Goal: Task Accomplishment & Management: Use online tool/utility

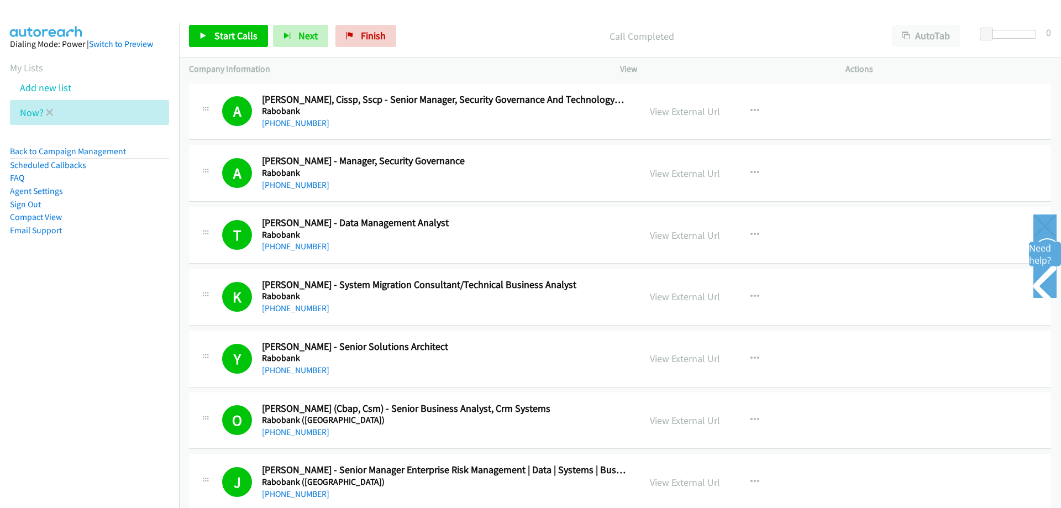
scroll to position [9839, 0]
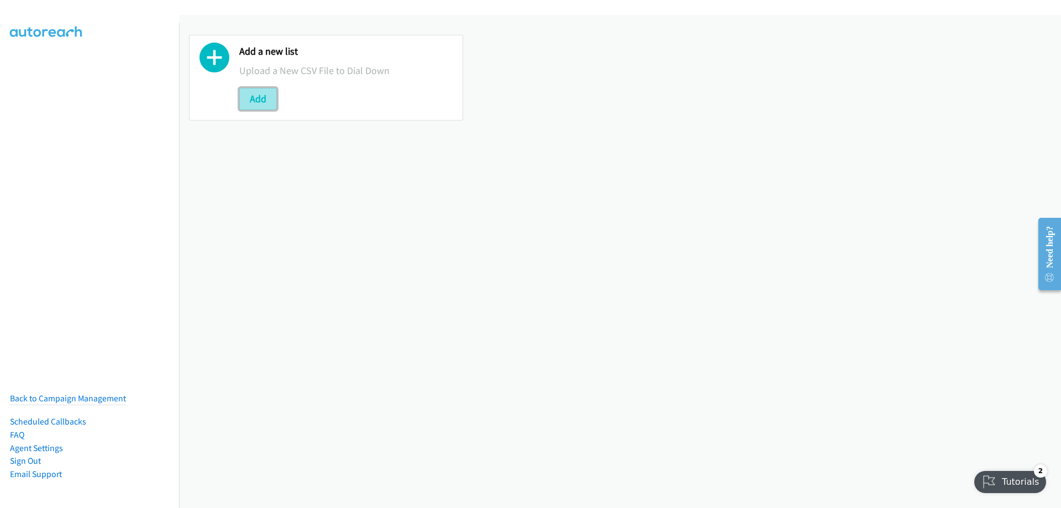
click at [262, 100] on button "Add" at bounding box center [258, 99] width 38 height 22
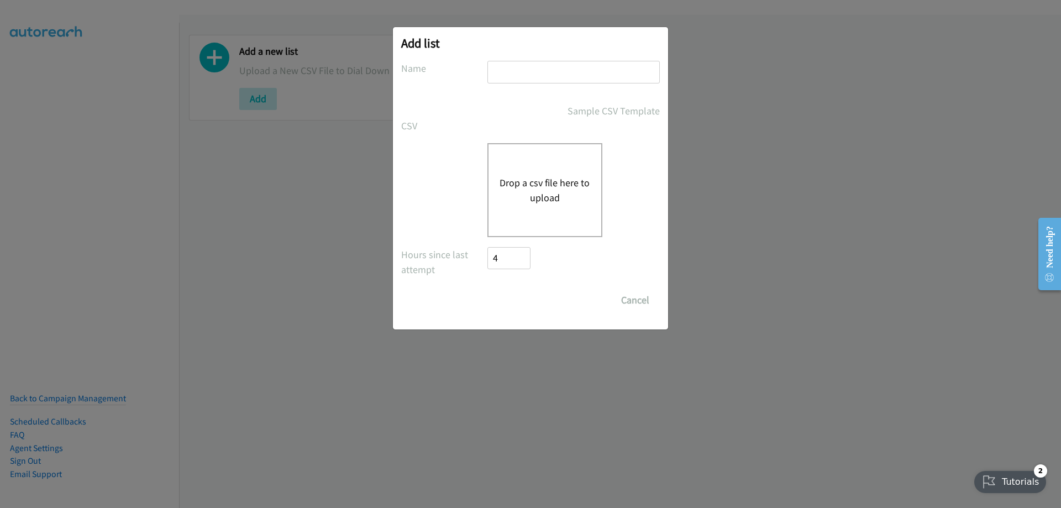
click at [544, 70] on input "text" at bounding box center [574, 72] width 172 height 23
type input "Tuesday 1"
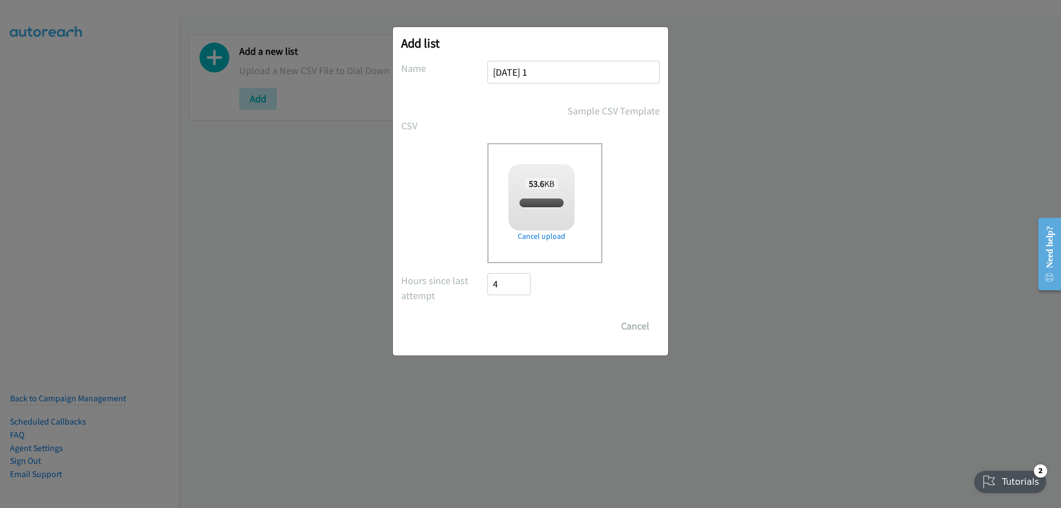
checkbox input "true"
click at [521, 321] on input "Save List" at bounding box center [517, 326] width 58 height 22
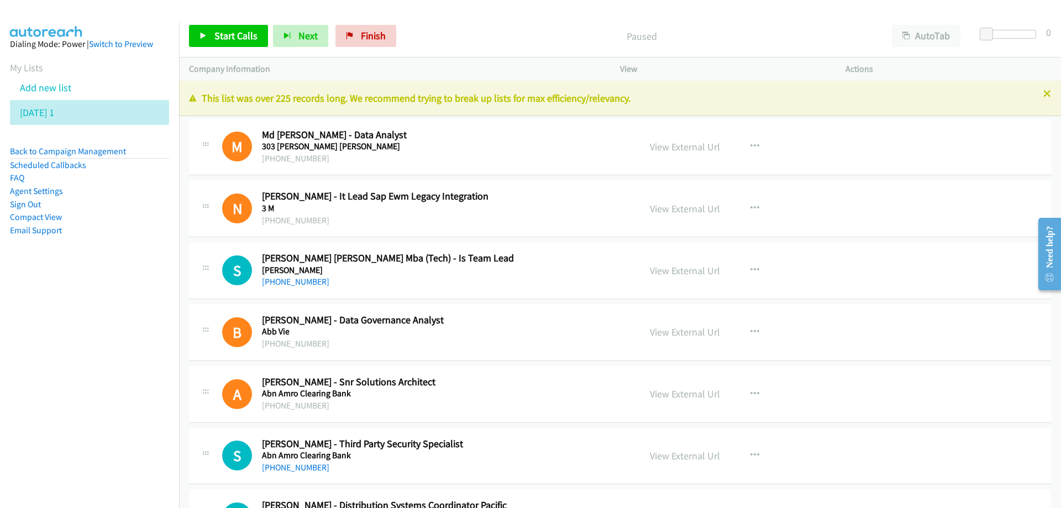
drag, startPoint x: 86, startPoint y: 326, endPoint x: 99, endPoint y: 325, distance: 13.3
click at [98, 324] on nav "Dialing Mode: Power | Switch to Preview My Lists Add new list [DATE] 1 Back to …" at bounding box center [90, 277] width 180 height 508
click at [235, 32] on span "Start Calls" at bounding box center [235, 35] width 43 height 13
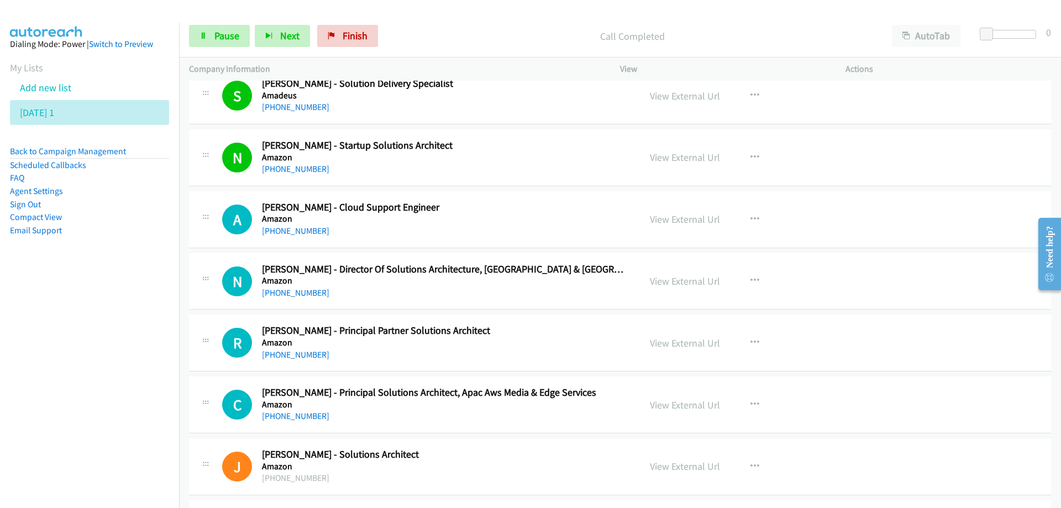
scroll to position [1548, 0]
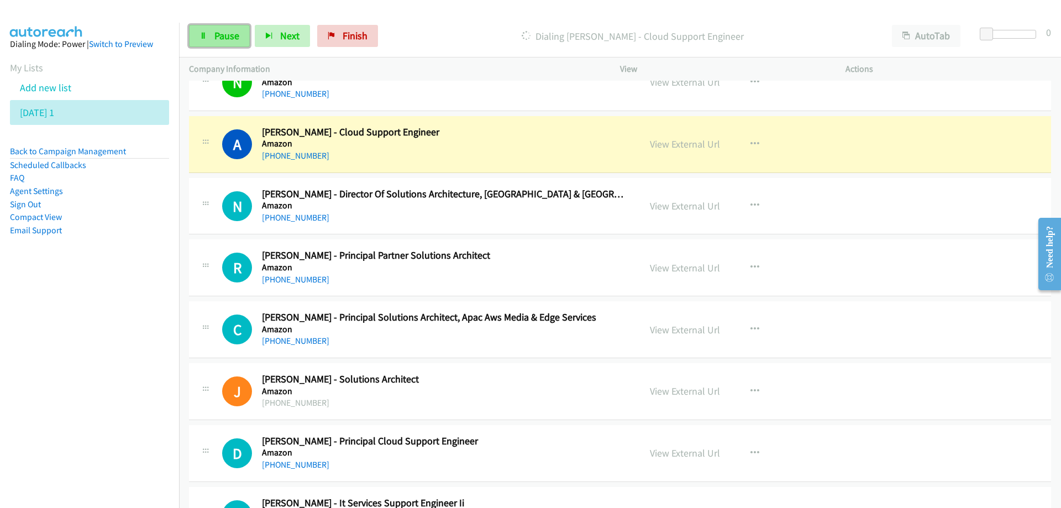
click at [223, 34] on span "Pause" at bounding box center [226, 35] width 25 height 13
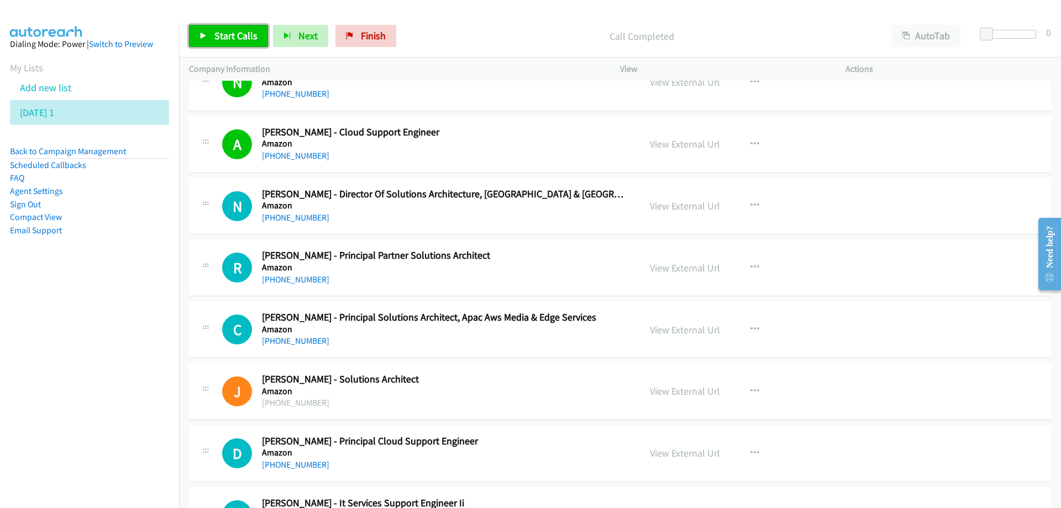
click at [232, 30] on span "Start Calls" at bounding box center [235, 35] width 43 height 13
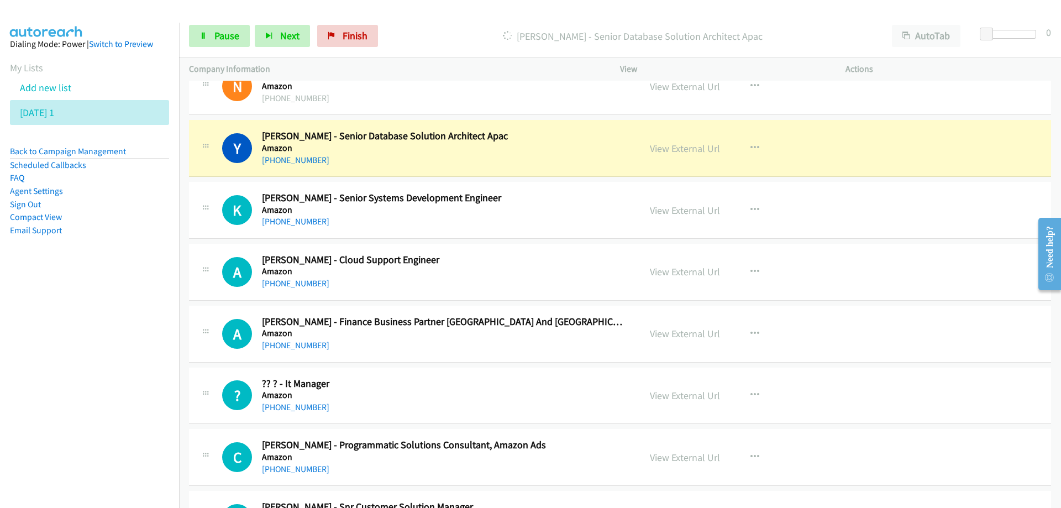
scroll to position [2045, 0]
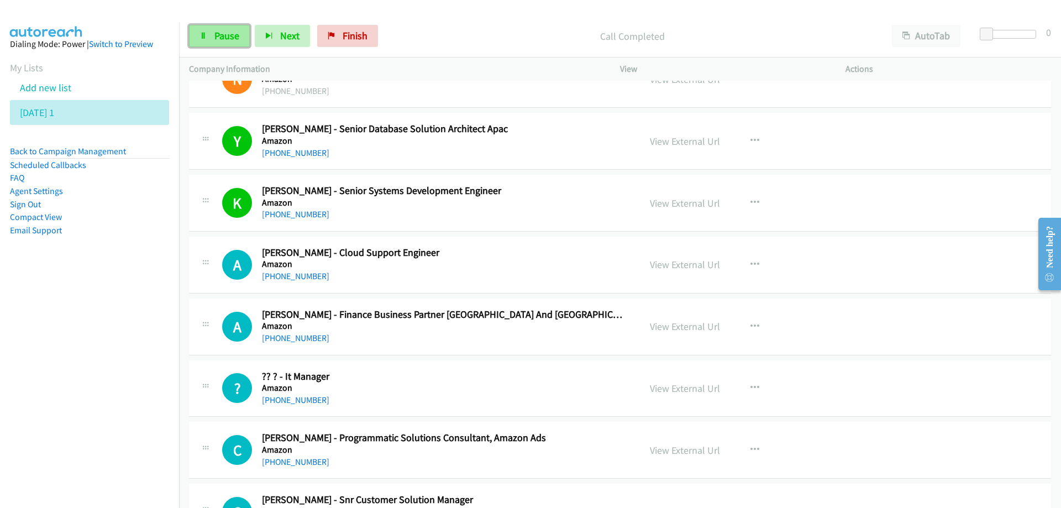
click at [237, 38] on span "Pause" at bounding box center [226, 35] width 25 height 13
click at [484, 264] on h5 "Amazon" at bounding box center [444, 264] width 364 height 11
click at [689, 268] on link "View External Url" at bounding box center [685, 264] width 70 height 13
click at [230, 35] on span "Start Calls" at bounding box center [235, 35] width 43 height 13
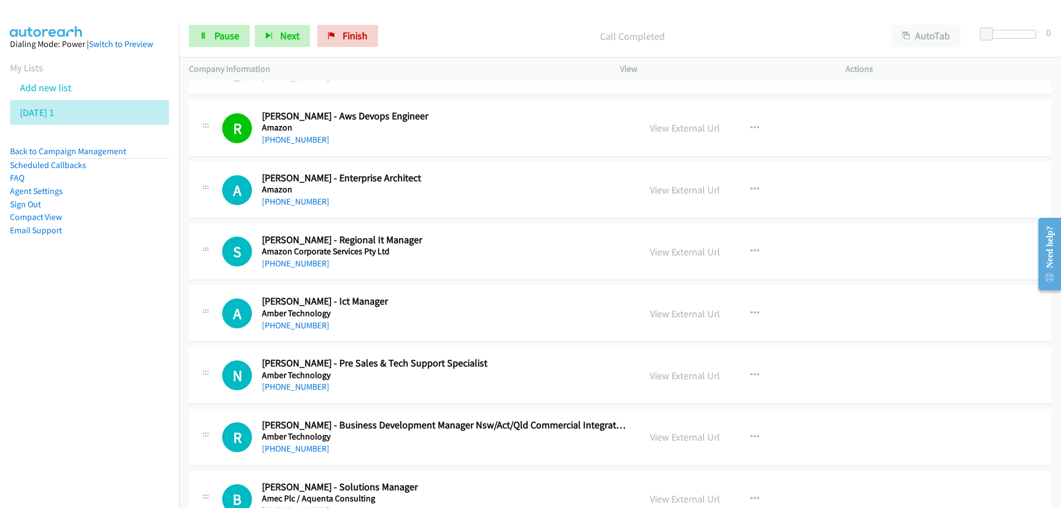
scroll to position [2929, 0]
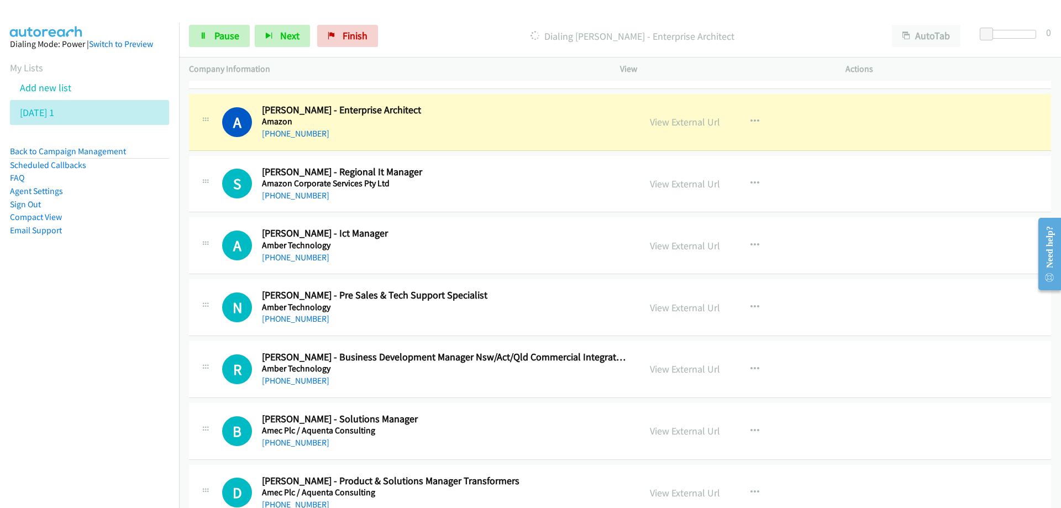
click at [434, 125] on h5 "Amazon" at bounding box center [444, 121] width 364 height 11
click at [691, 123] on link "View External Url" at bounding box center [685, 122] width 70 height 13
click at [217, 35] on span "Pause" at bounding box center [226, 35] width 25 height 13
